Goal: Check status: Check status

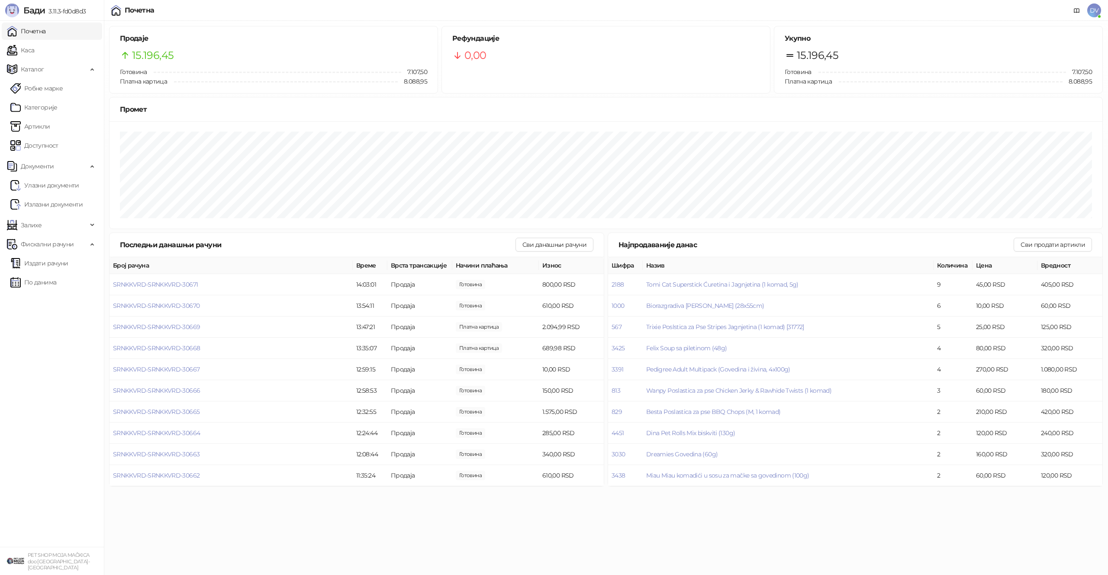
click at [46, 33] on link "Почетна" at bounding box center [26, 31] width 39 height 17
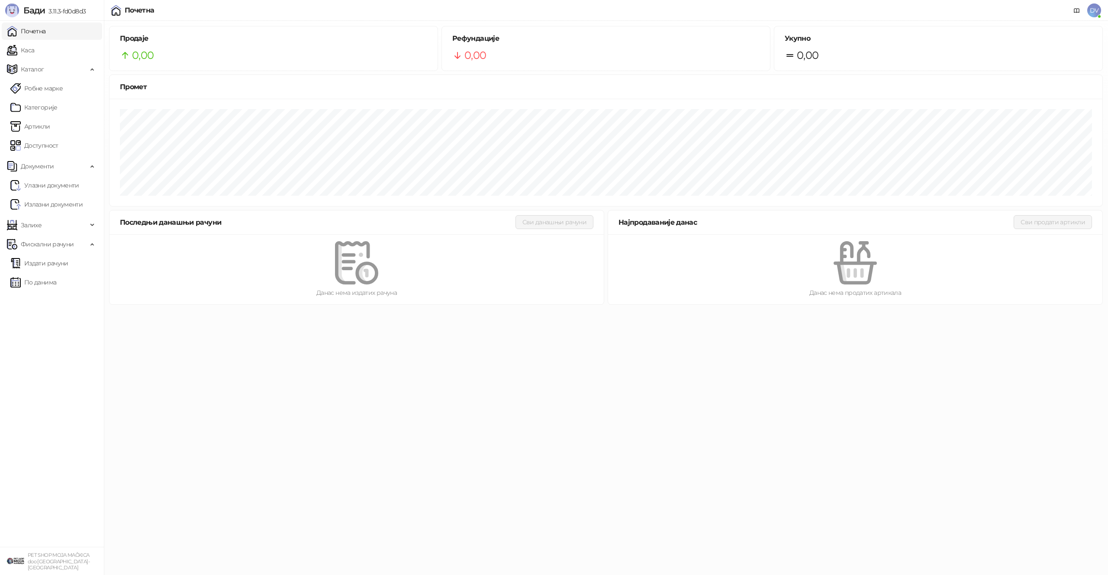
click at [34, 47] on link "Каса" at bounding box center [20, 50] width 27 height 17
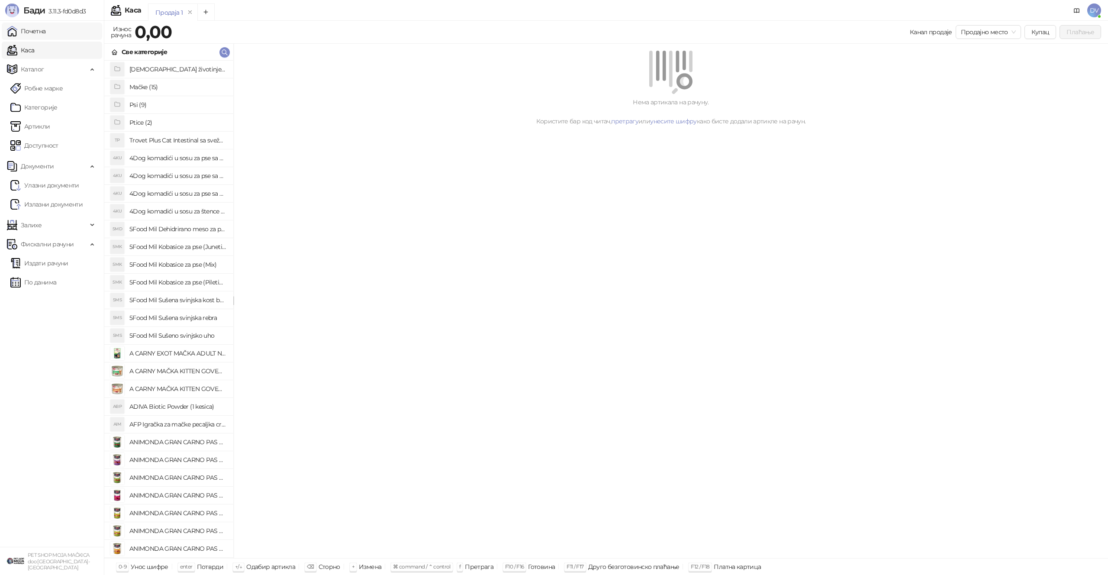
click at [46, 33] on link "Почетна" at bounding box center [26, 31] width 39 height 17
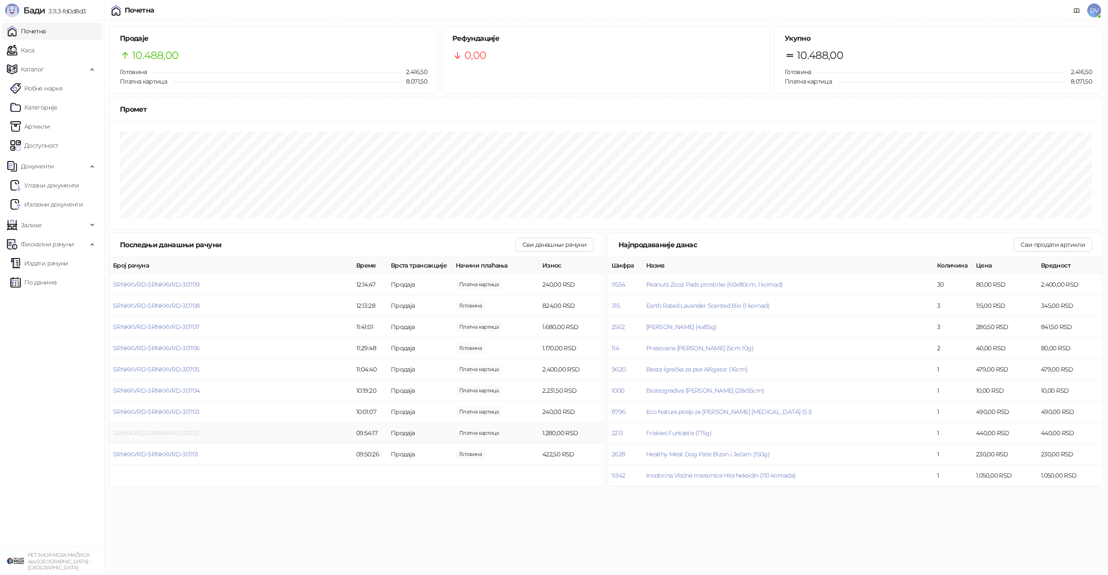
click at [191, 434] on span "SRNKKVRD-SRNKKVRD-30702" at bounding box center [156, 433] width 86 height 8
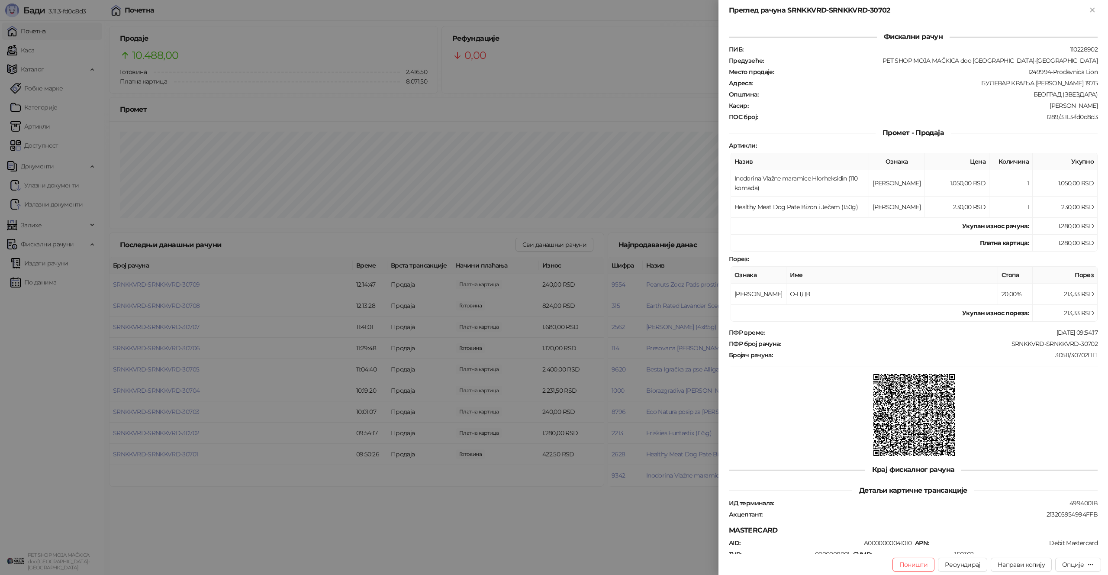
click at [191, 434] on div at bounding box center [554, 287] width 1108 height 575
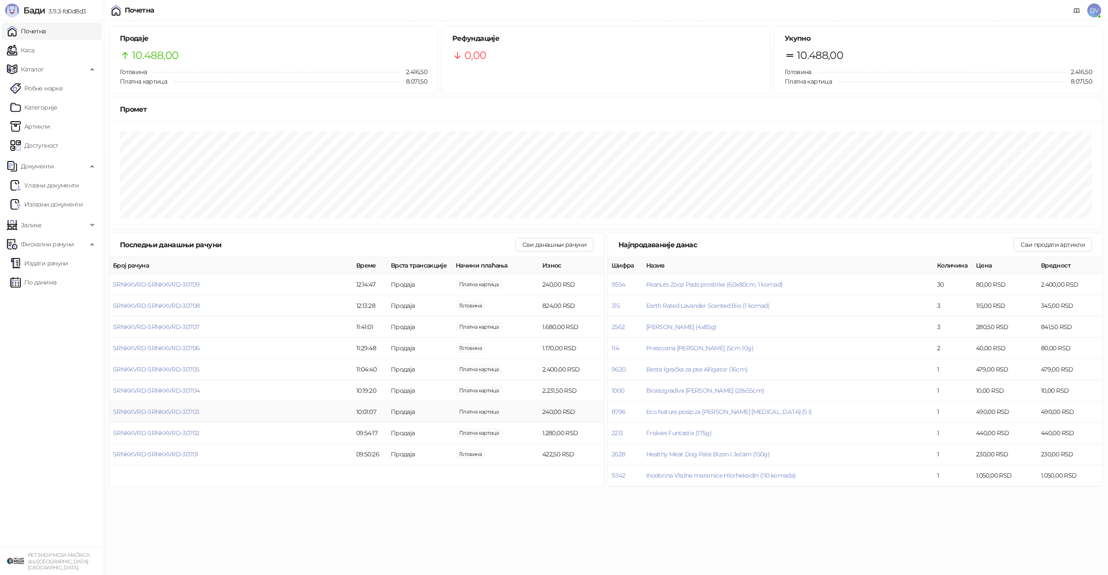
click at [190, 407] on td "SRNKKVRD-SRNKKVRD-30703" at bounding box center [231, 411] width 243 height 21
click at [189, 408] on span "SRNKKVRD-SRNKKVRD-30703" at bounding box center [156, 412] width 86 height 8
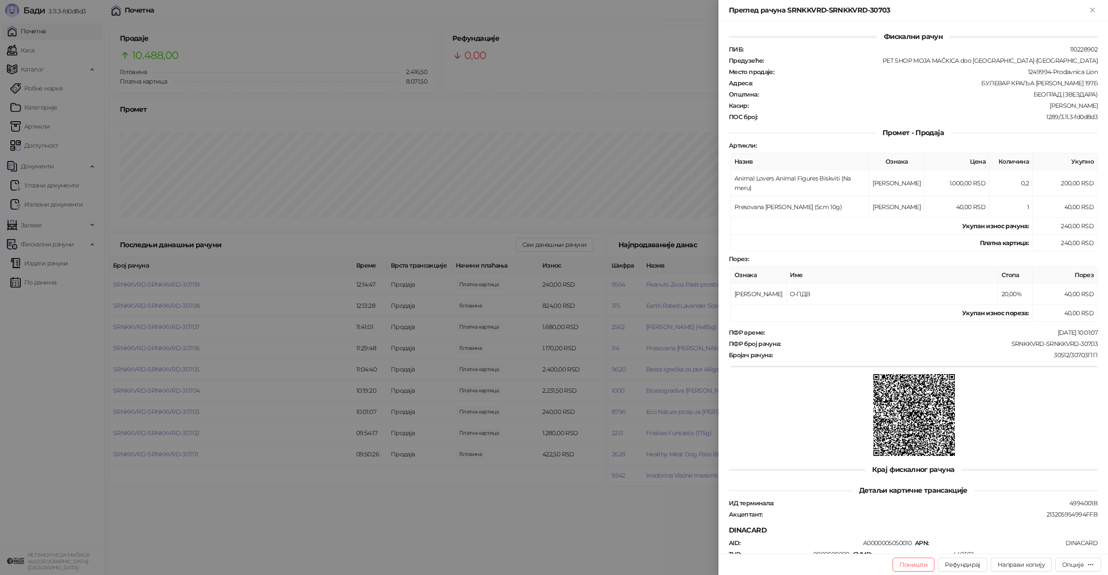
click at [189, 408] on div at bounding box center [554, 287] width 1108 height 575
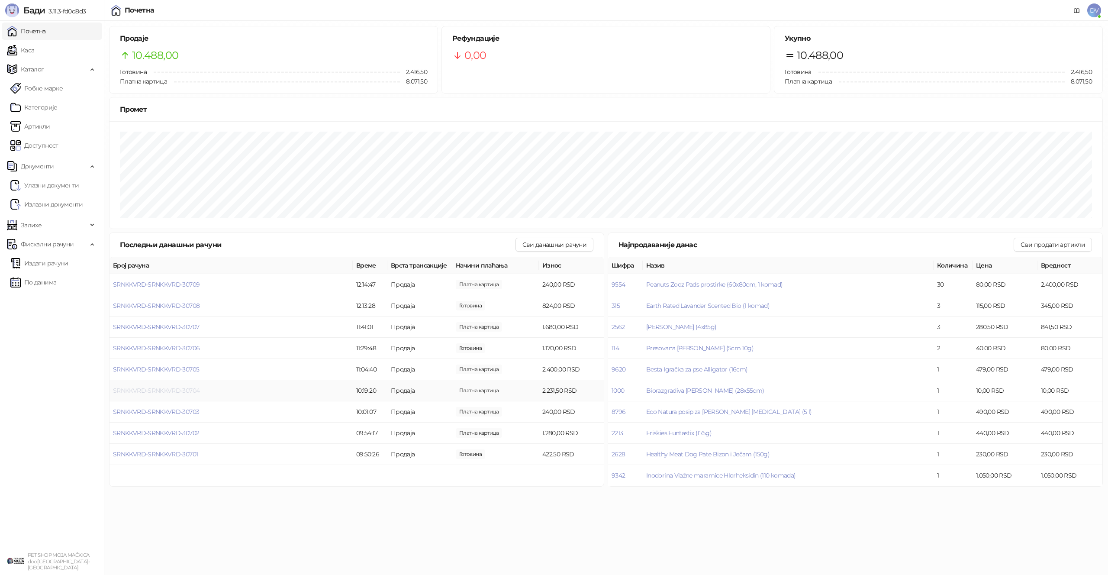
click at [185, 387] on span "SRNKKVRD-SRNKKVRD-30704" at bounding box center [156, 391] width 87 height 8
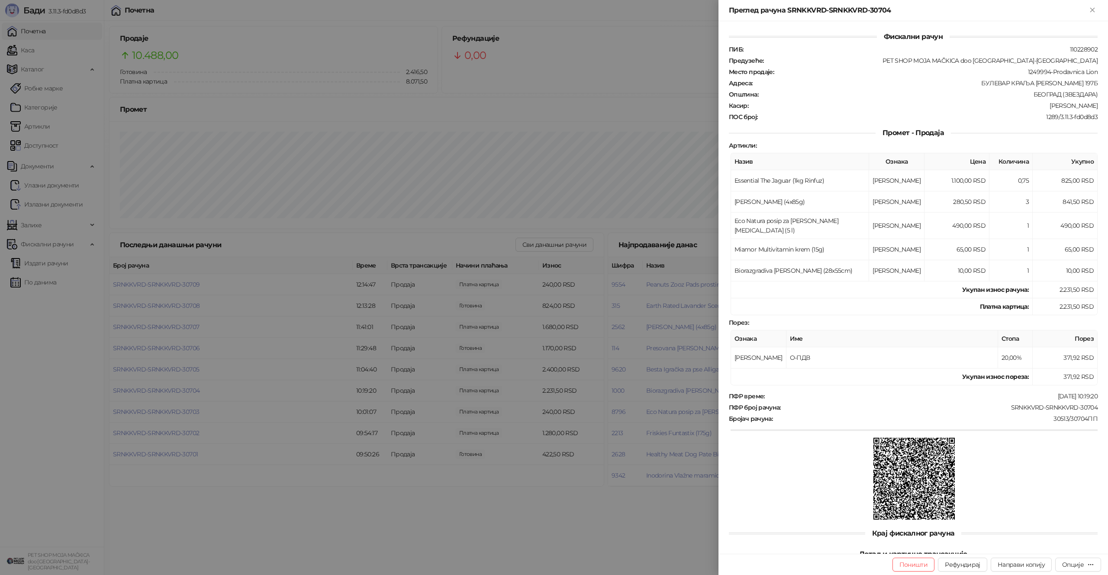
click at [185, 387] on div at bounding box center [554, 287] width 1108 height 575
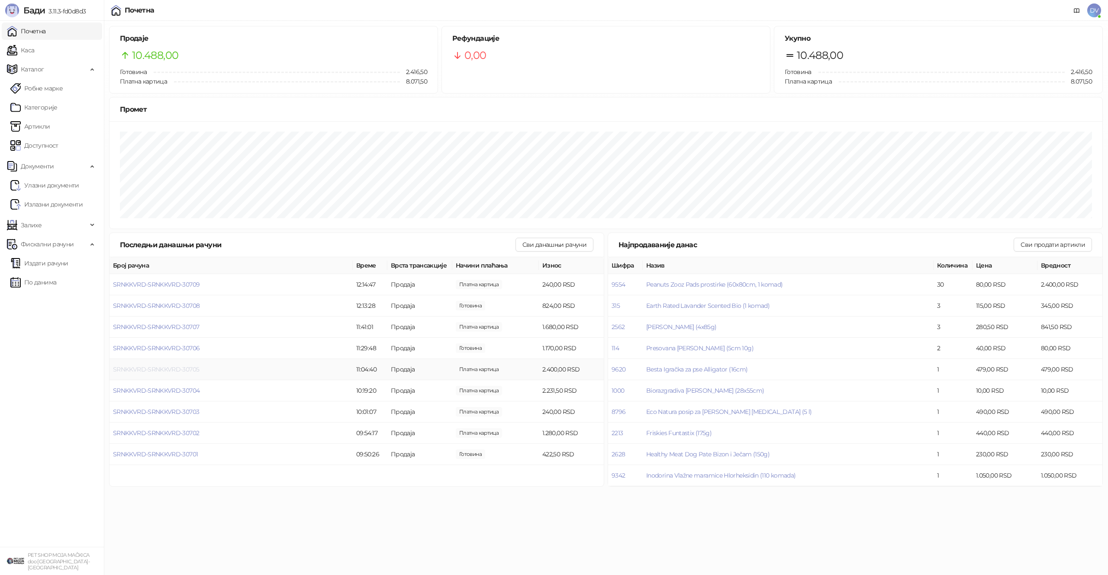
click at [191, 369] on span "SRNKKVRD-SRNKKVRD-30705" at bounding box center [156, 369] width 86 height 8
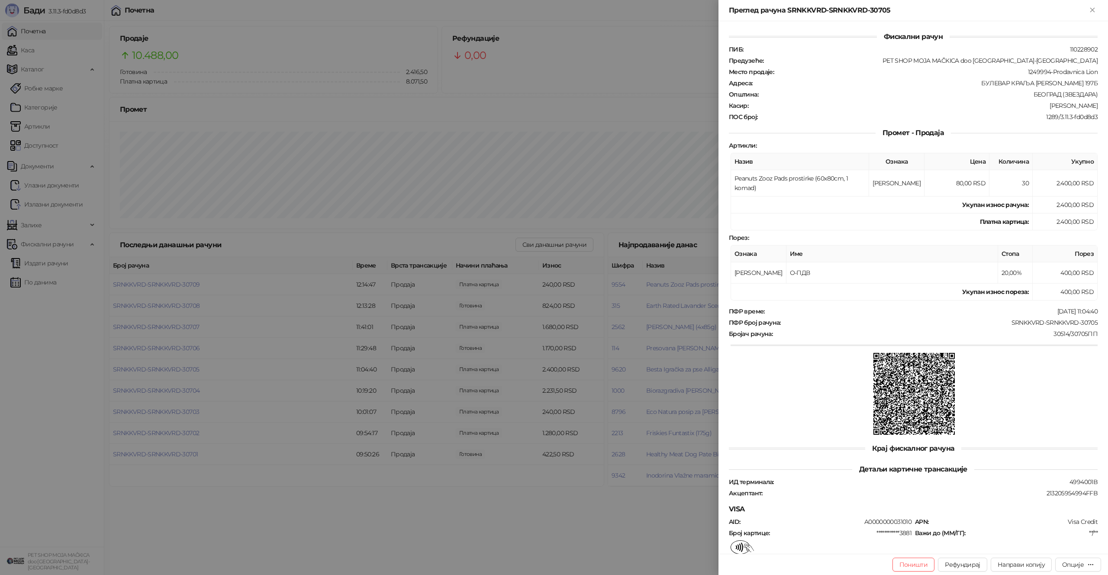
click at [191, 369] on div at bounding box center [554, 287] width 1108 height 575
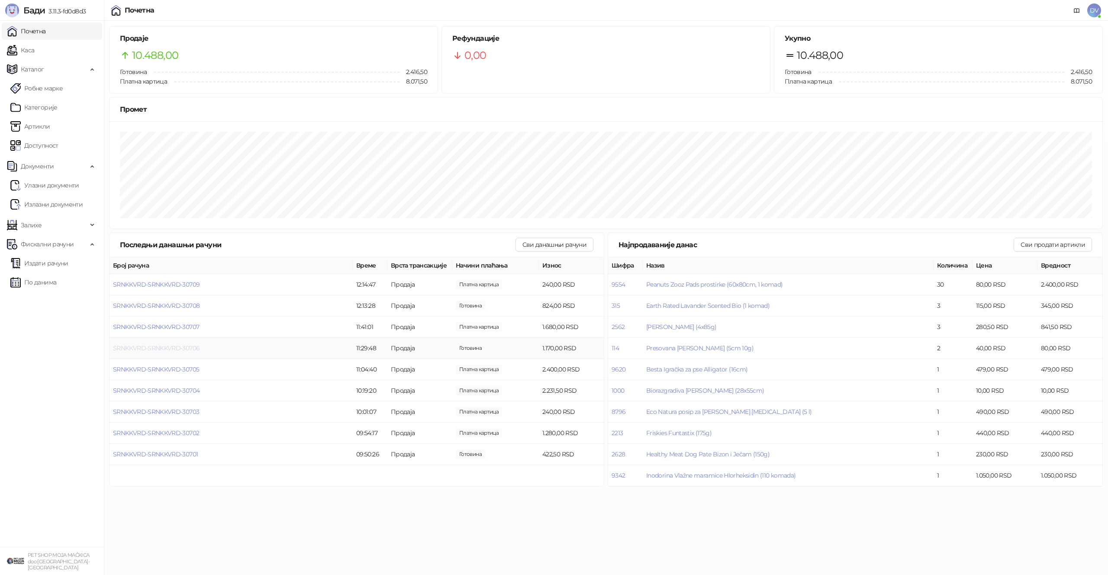
click at [187, 345] on span "SRNKKVRD-SRNKKVRD-30706" at bounding box center [156, 348] width 87 height 8
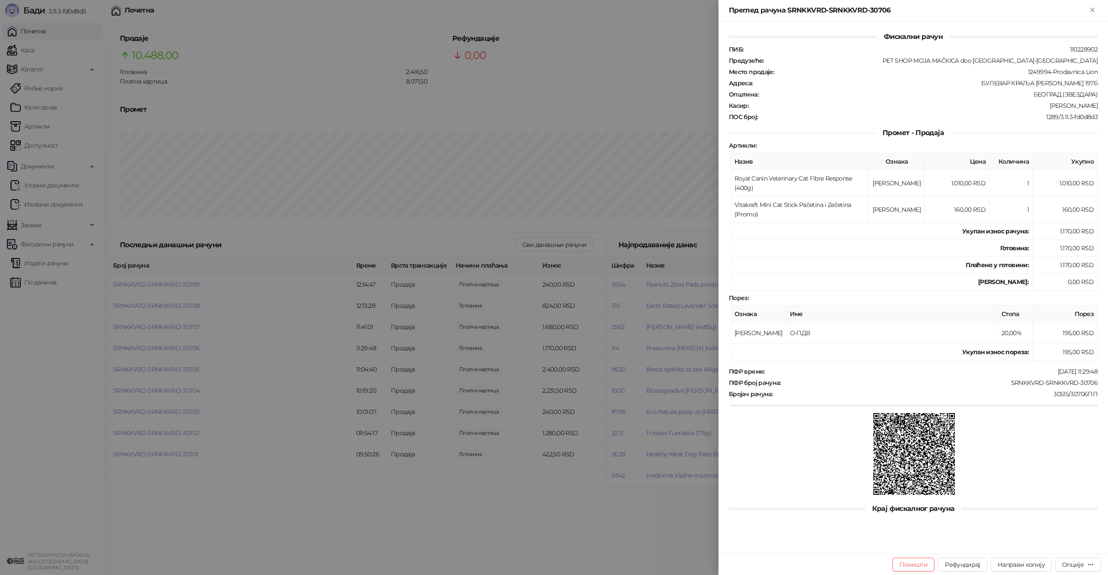
click at [187, 345] on div at bounding box center [554, 287] width 1108 height 575
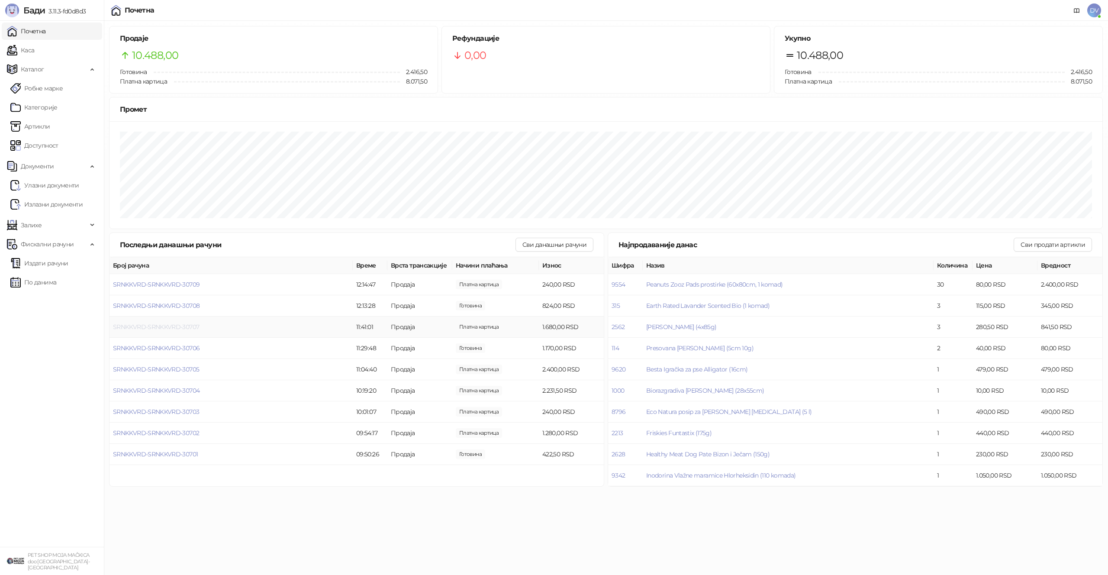
click at [183, 324] on span "SRNKKVRD-SRNKKVRD-30707" at bounding box center [156, 327] width 86 height 8
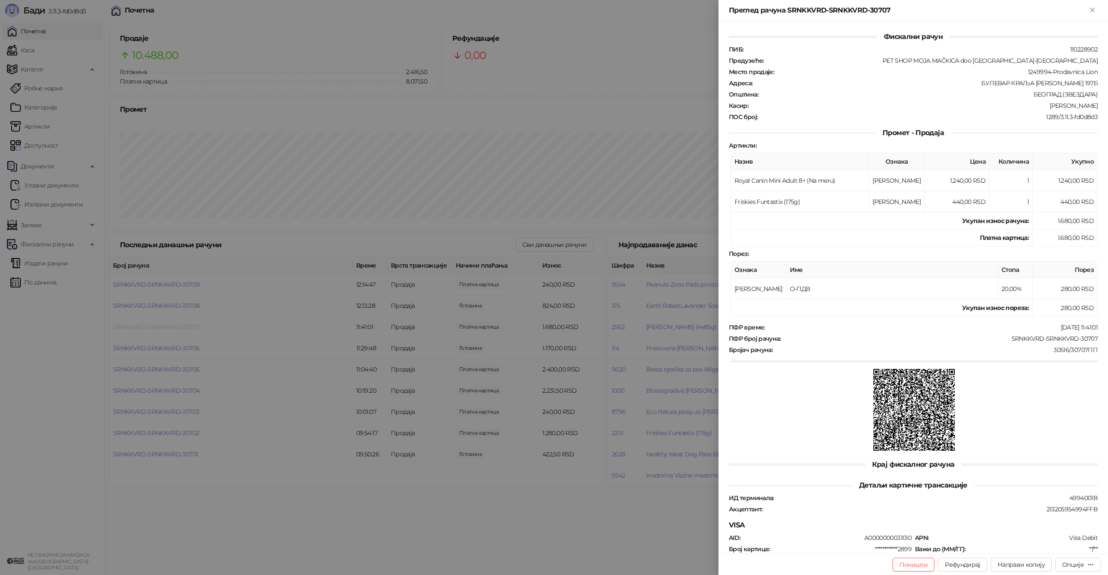
click at [183, 324] on div at bounding box center [554, 287] width 1108 height 575
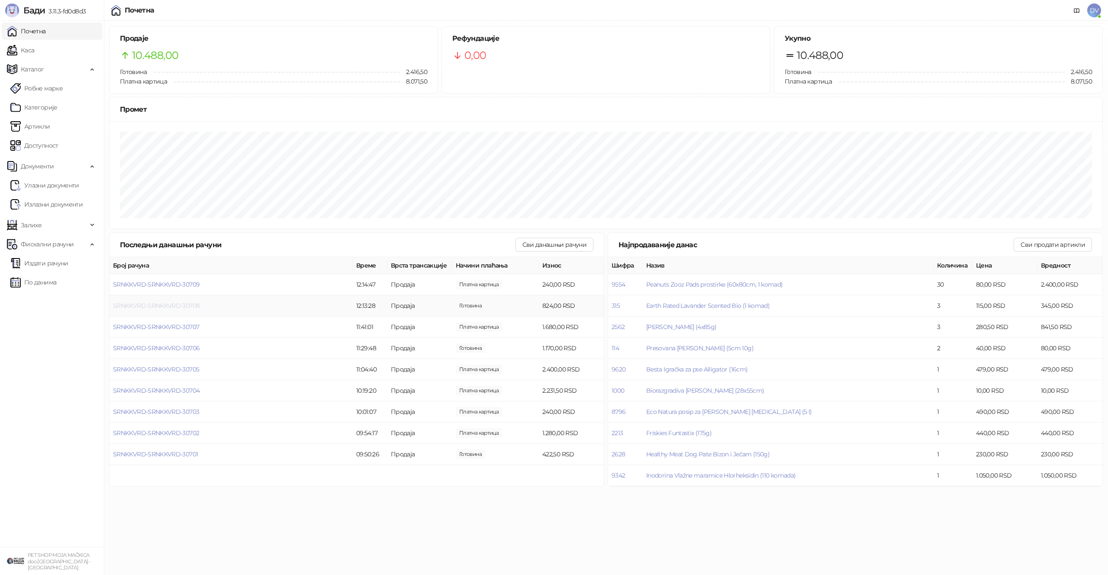
click at [190, 306] on span "SRNKKVRD-SRNKKVRD-30708" at bounding box center [156, 306] width 87 height 8
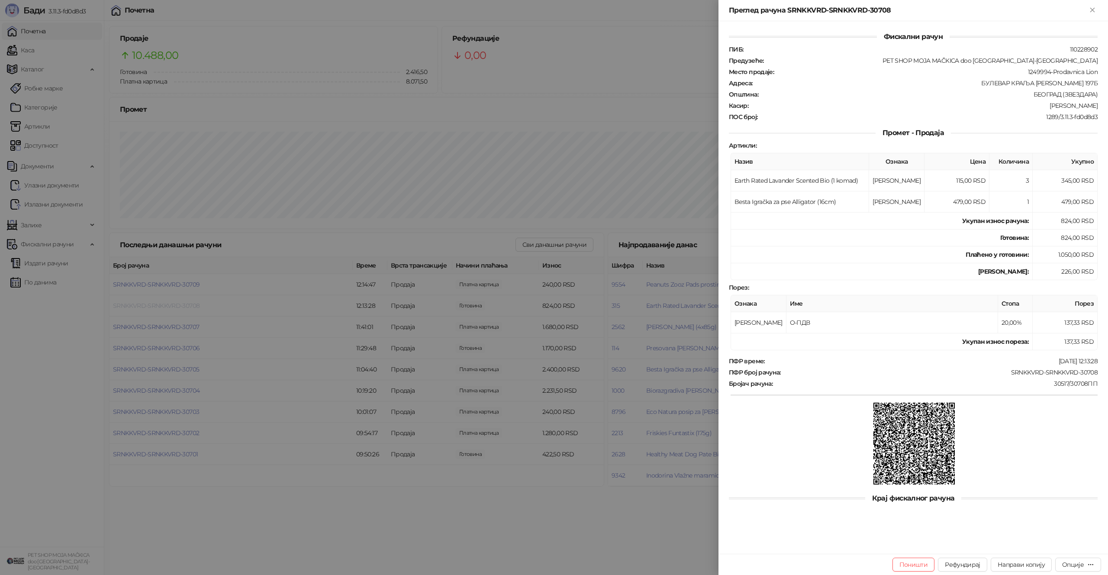
click at [190, 306] on div at bounding box center [554, 287] width 1108 height 575
